Goal: Find contact information: Find contact information

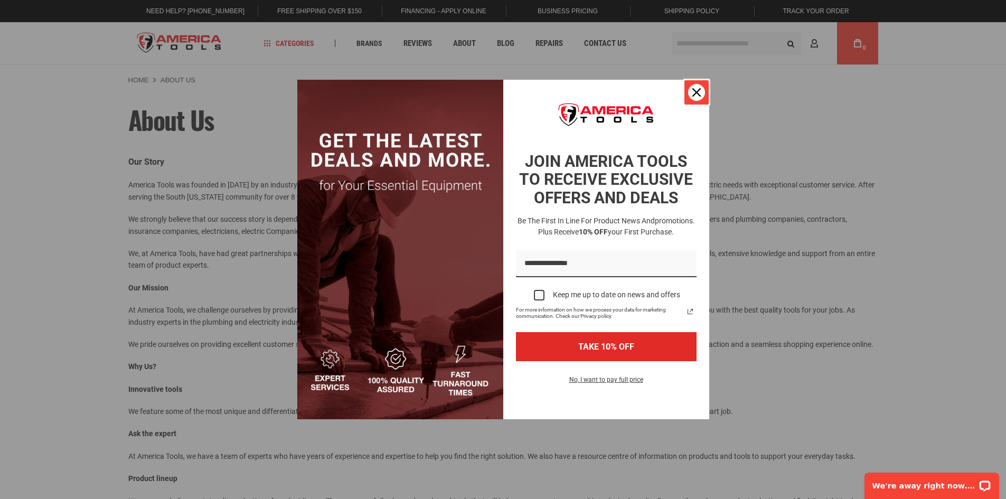
click at [699, 92] on icon "close icon" at bounding box center [697, 92] width 8 height 8
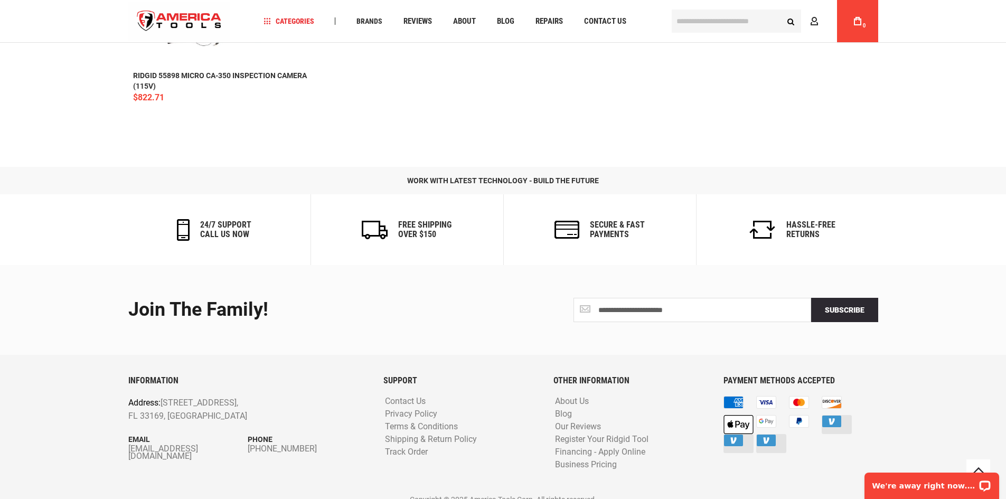
scroll to position [1452, 0]
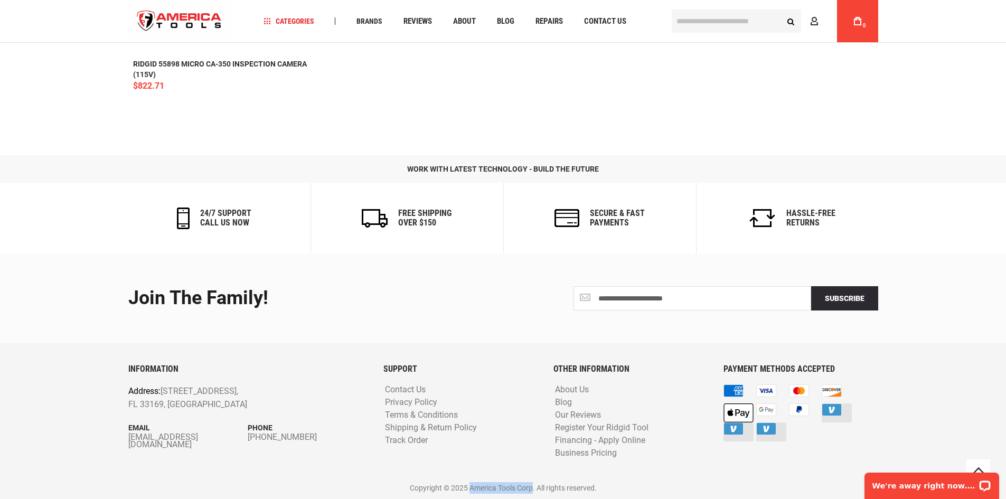
drag, startPoint x: 469, startPoint y: 487, endPoint x: 534, endPoint y: 489, distance: 65.0
click at [534, 489] on p "Copyright © 2025 America Tools Corp. All rights reserved." at bounding box center [503, 488] width 750 height 12
copy p "America Tools Corp"
drag, startPoint x: 560, startPoint y: 477, endPoint x: 546, endPoint y: 479, distance: 13.8
click at [551, 478] on div "INFORMATION Address: 1157 NW 159th Dr, Miami, FL 33169, United States Email inf…" at bounding box center [503, 428] width 750 height 129
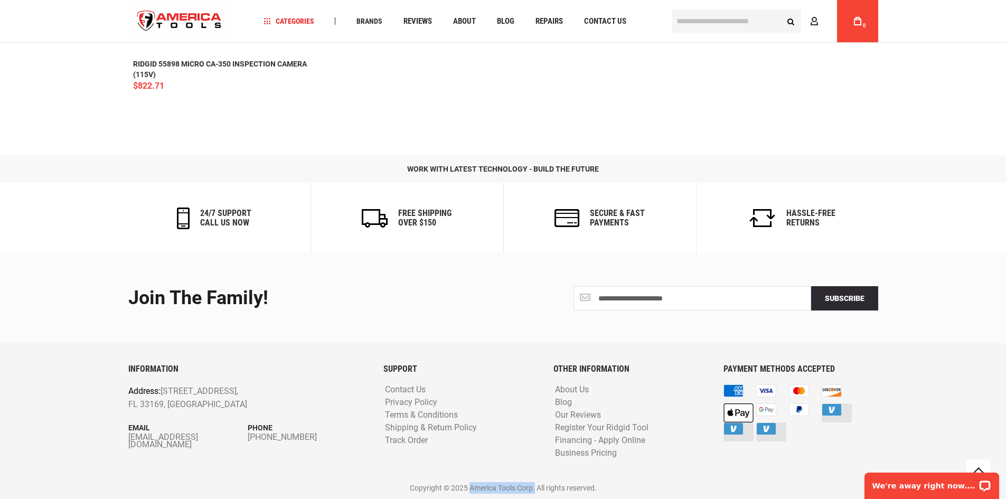
drag, startPoint x: 470, startPoint y: 488, endPoint x: 535, endPoint y: 488, distance: 65.0
click at [535, 488] on p "Copyright © 2025 America Tools Corp. All rights reserved." at bounding box center [503, 488] width 750 height 12
copy p "America Tools Corp."
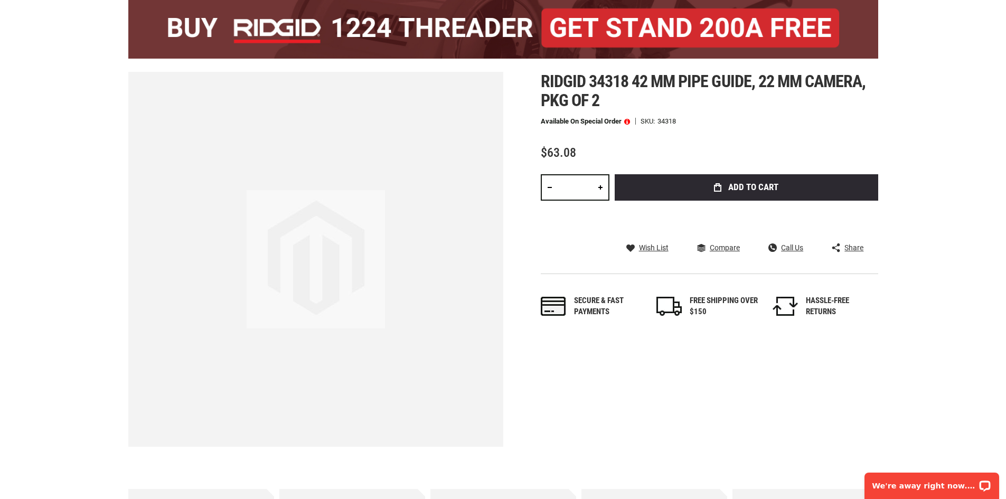
scroll to position [0, 0]
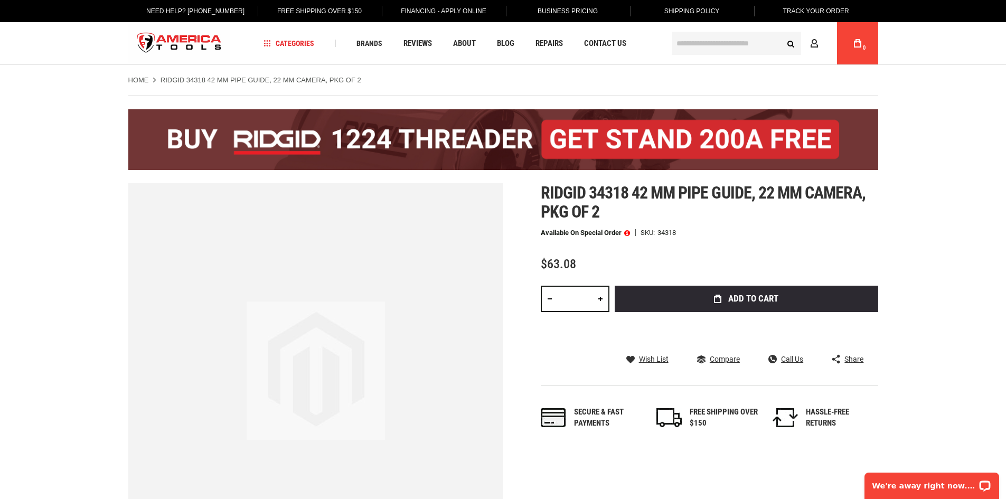
click at [138, 79] on link "Home" at bounding box center [138, 81] width 21 height 10
